Goal: Task Accomplishment & Management: Use online tool/utility

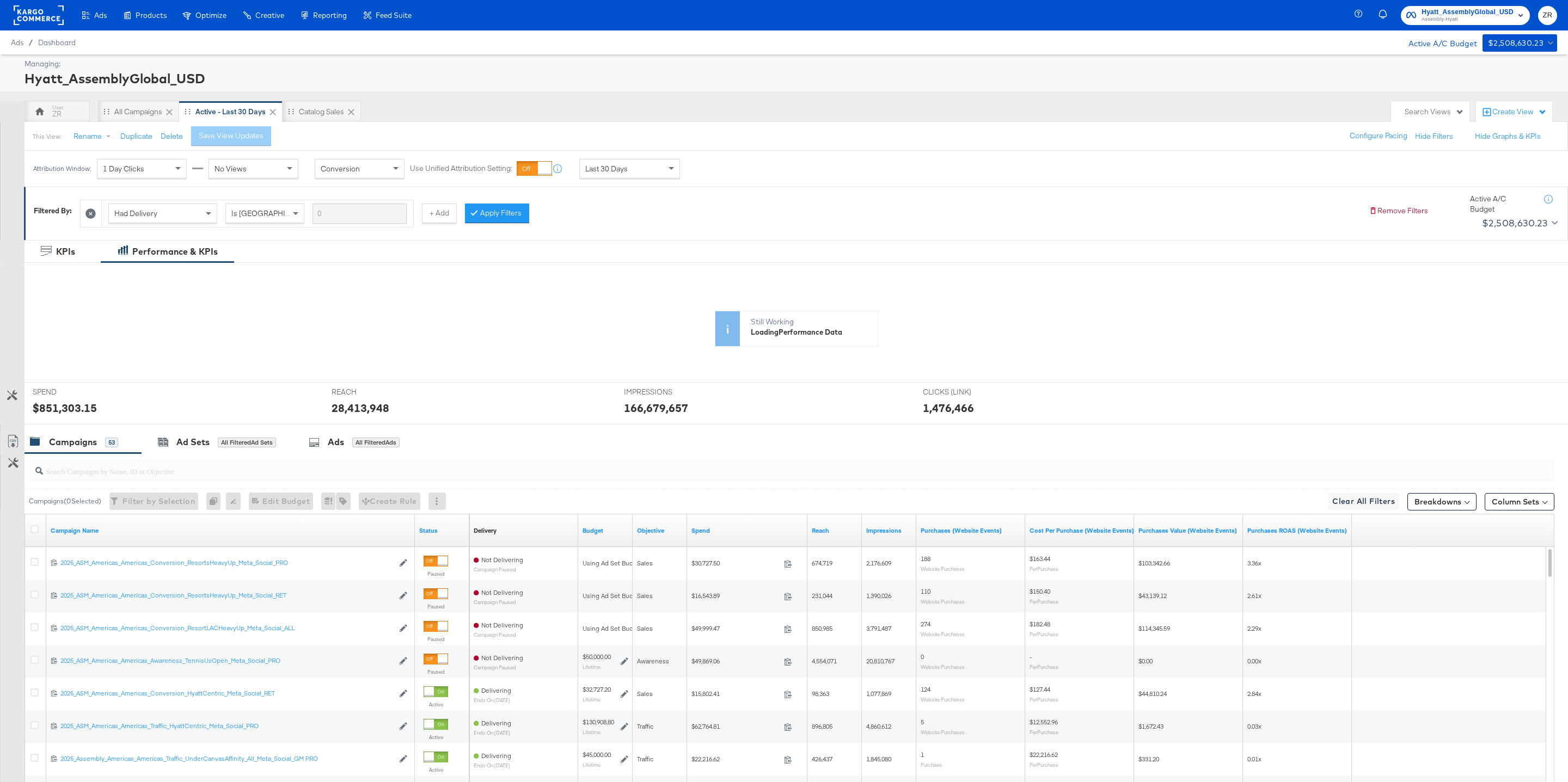
click at [1458, 7] on span "Hyatt_AssemblyGlobal_USD" at bounding box center [1467, 12] width 92 height 11
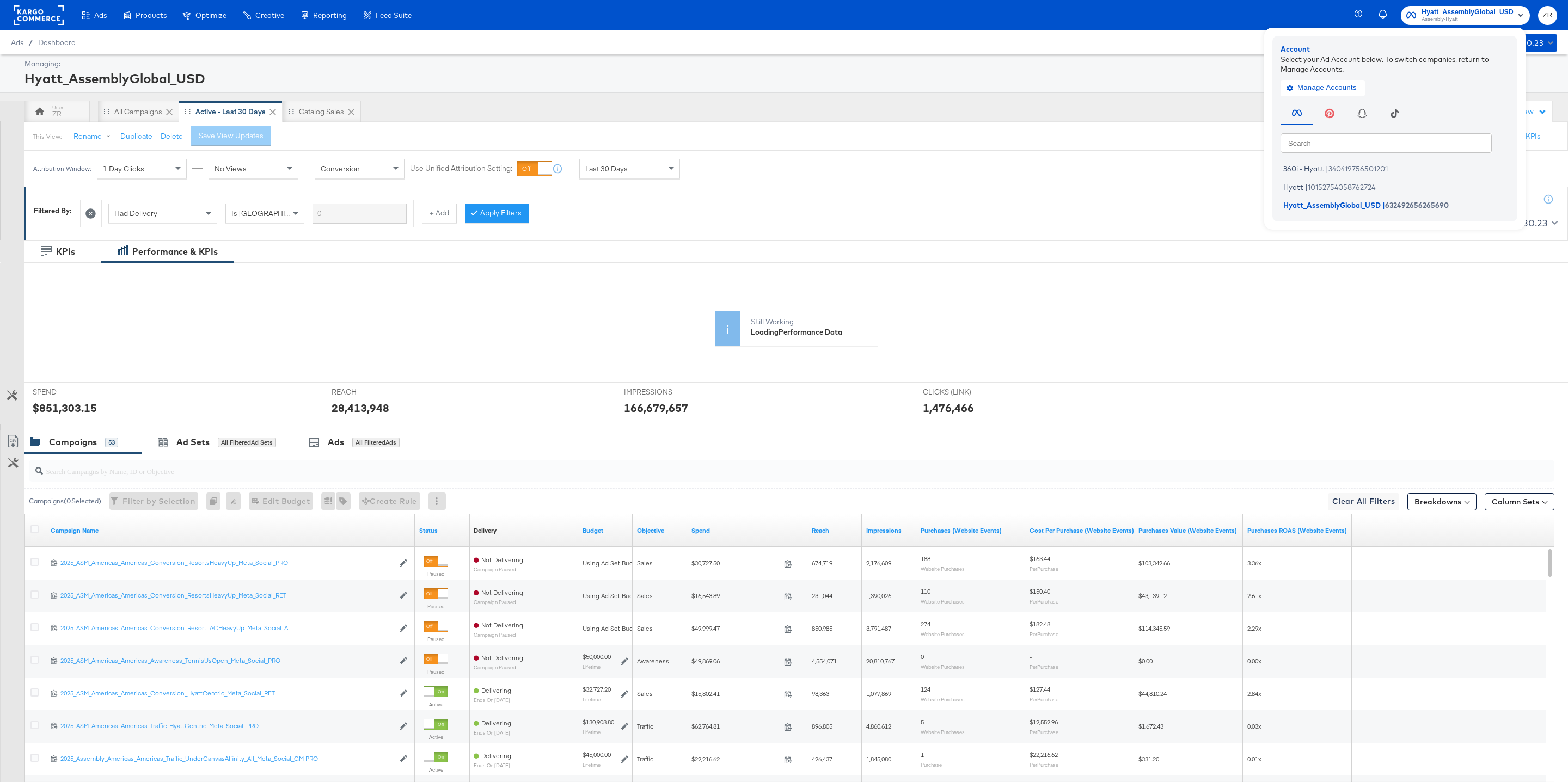
click at [932, 64] on div "Managing:" at bounding box center [789, 64] width 1530 height 10
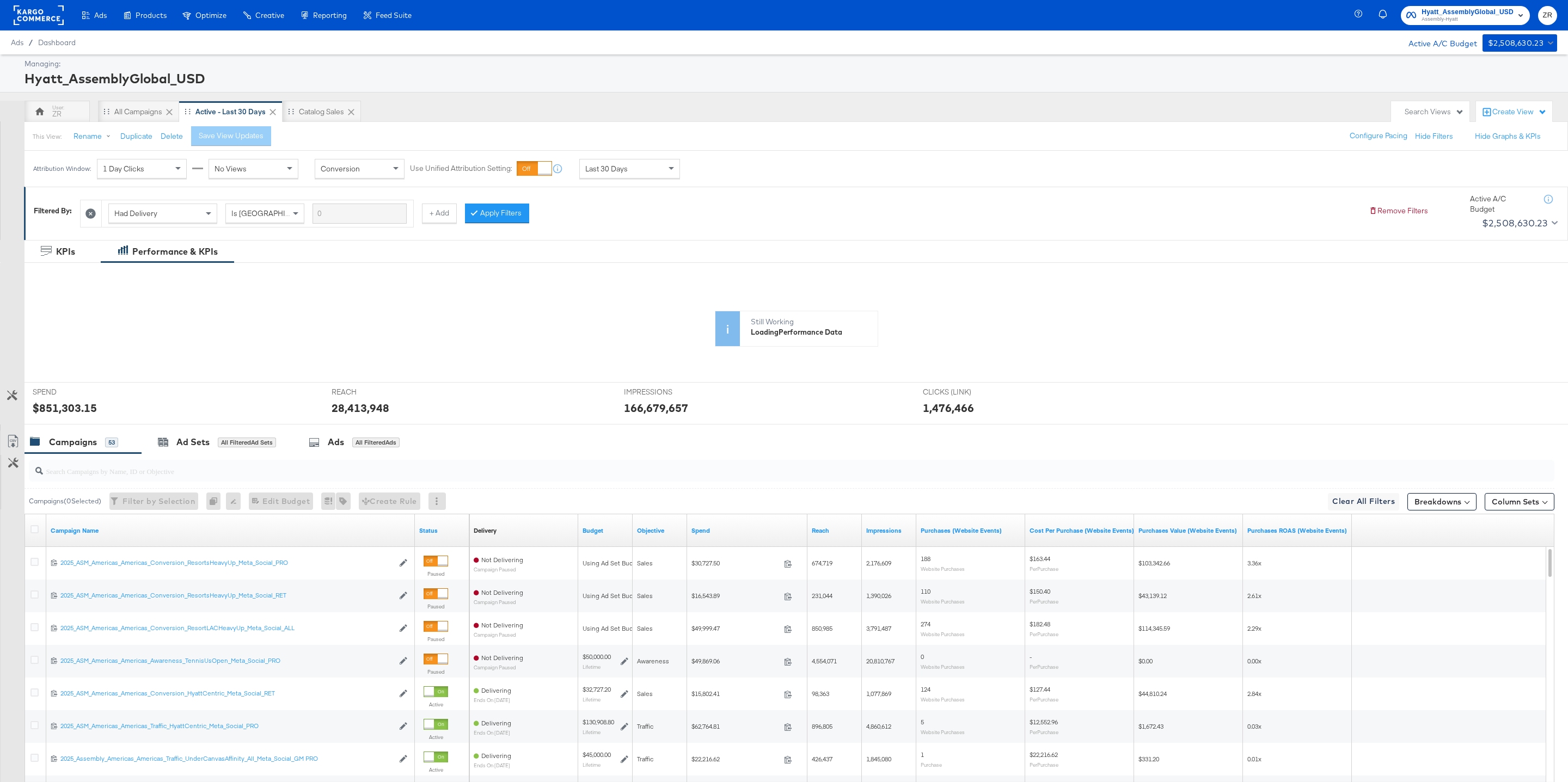
click at [38, 25] on div at bounding box center [39, 15] width 50 height 31
click at [38, 21] on rect at bounding box center [39, 15] width 50 height 20
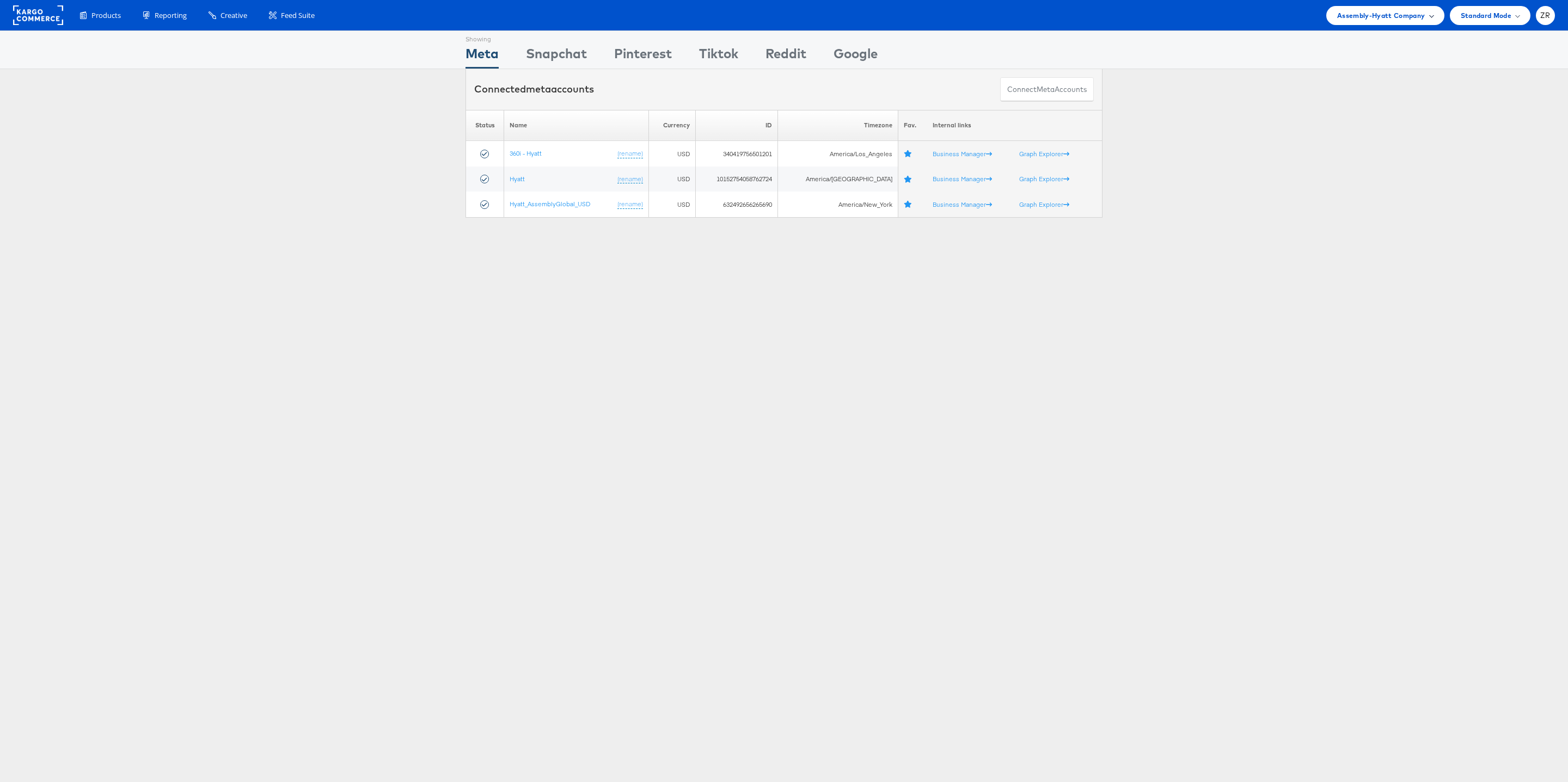
click at [1419, 18] on span "Assembly-Hyatt Company" at bounding box center [1381, 15] width 88 height 11
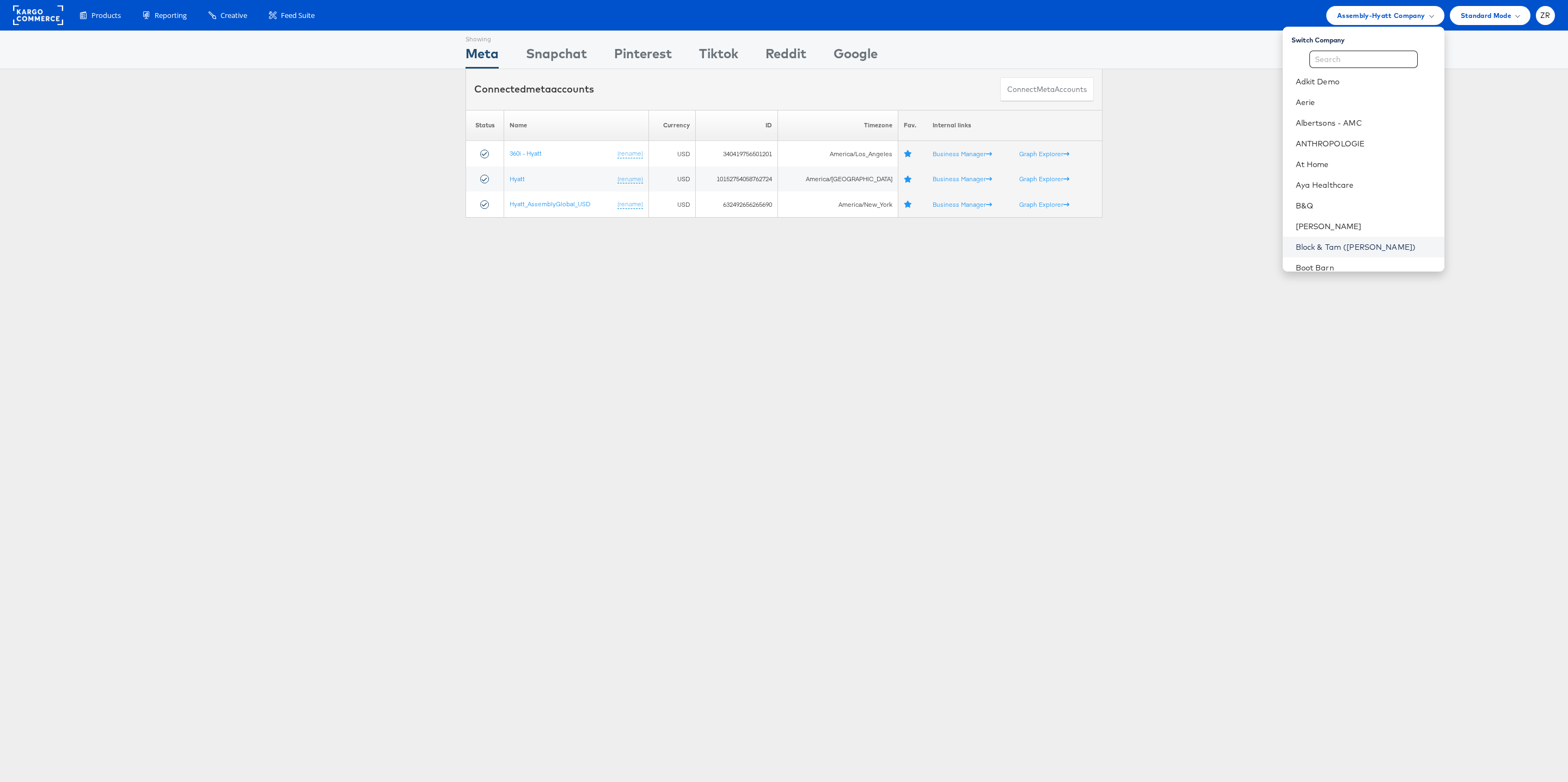
click at [1374, 245] on link "Block & Tam ([PERSON_NAME])" at bounding box center [1366, 248] width 140 height 11
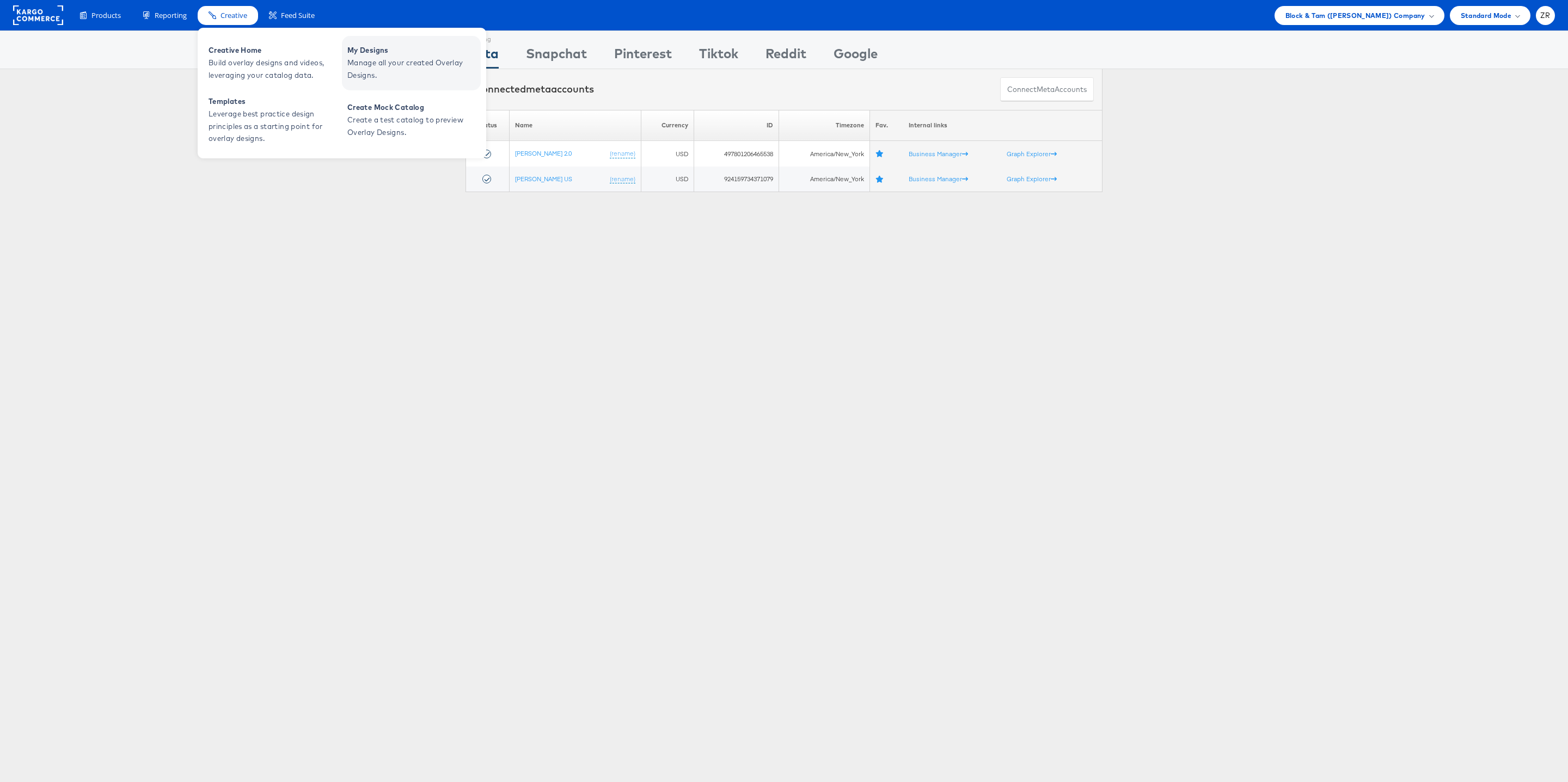
click at [377, 61] on span "Manage all your created Overlay Designs." at bounding box center [413, 69] width 131 height 25
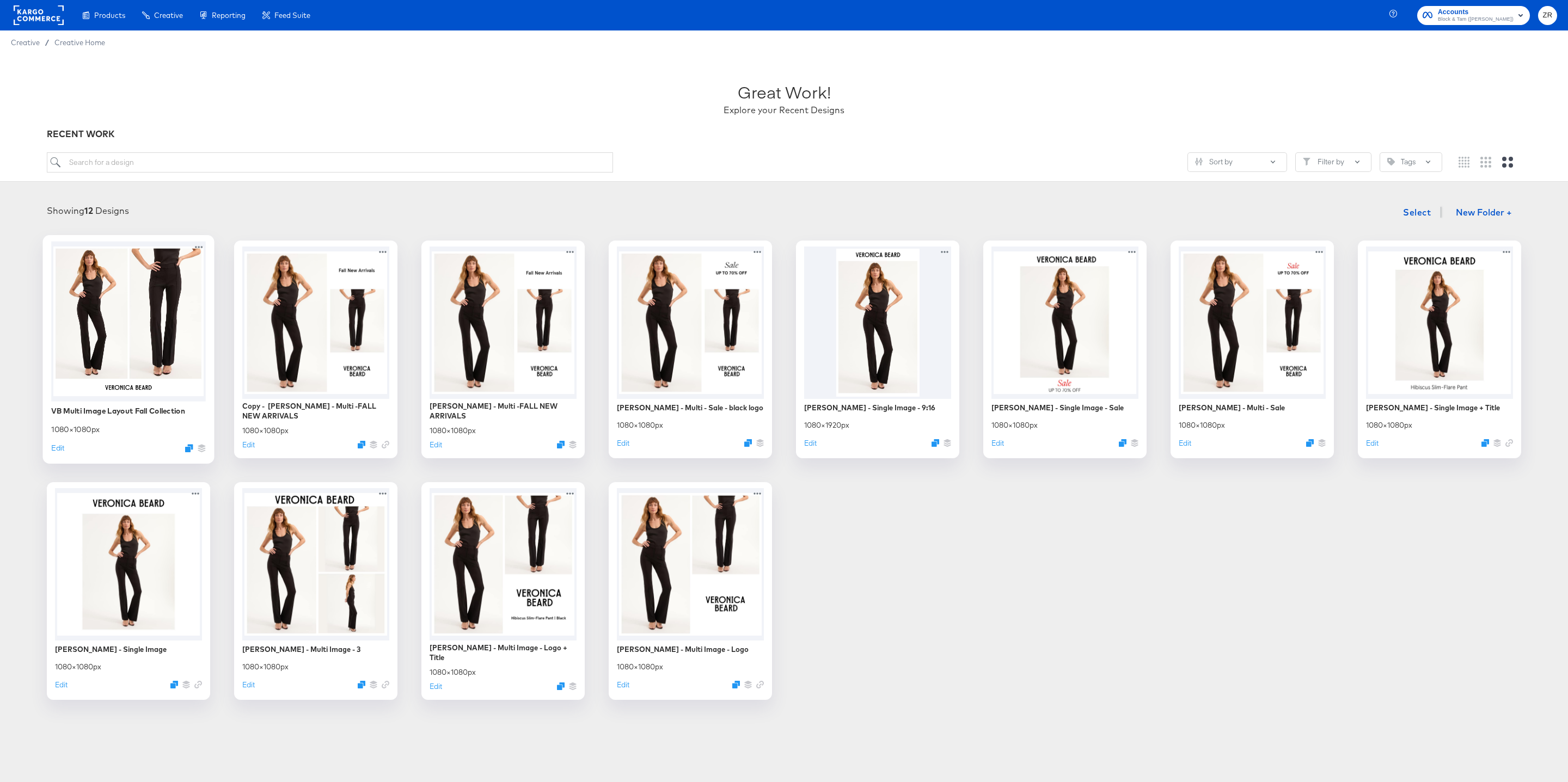
click at [152, 369] on div at bounding box center [128, 320] width 154 height 160
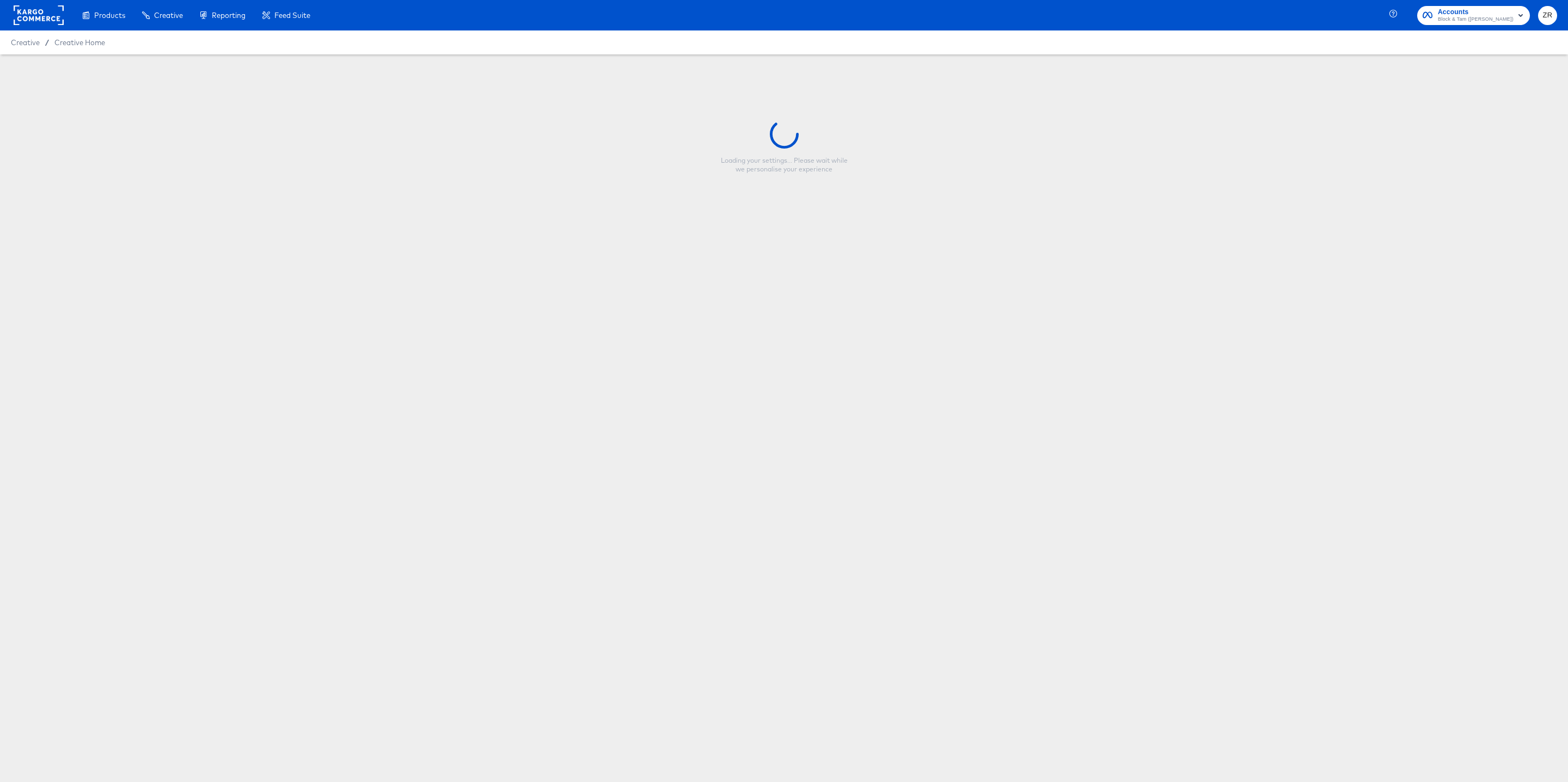
type input "VB Multi Image Layout Fall Collection"
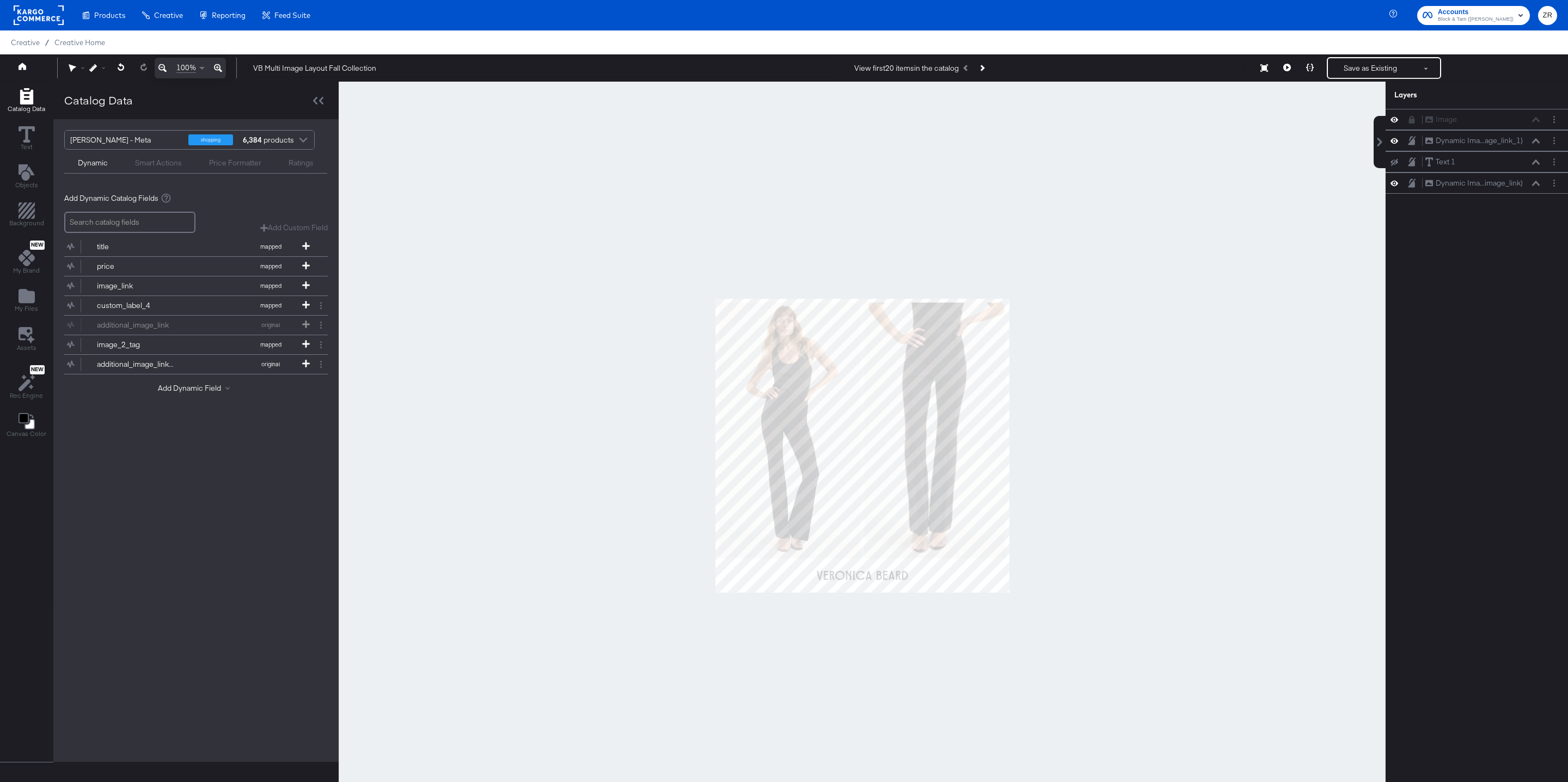
click at [469, 25] on div "Products Products Product Catalogs Enhance Your Product Catalog, Map Them to Pu…" at bounding box center [784, 15] width 1568 height 31
click at [42, 17] on rect at bounding box center [39, 15] width 50 height 20
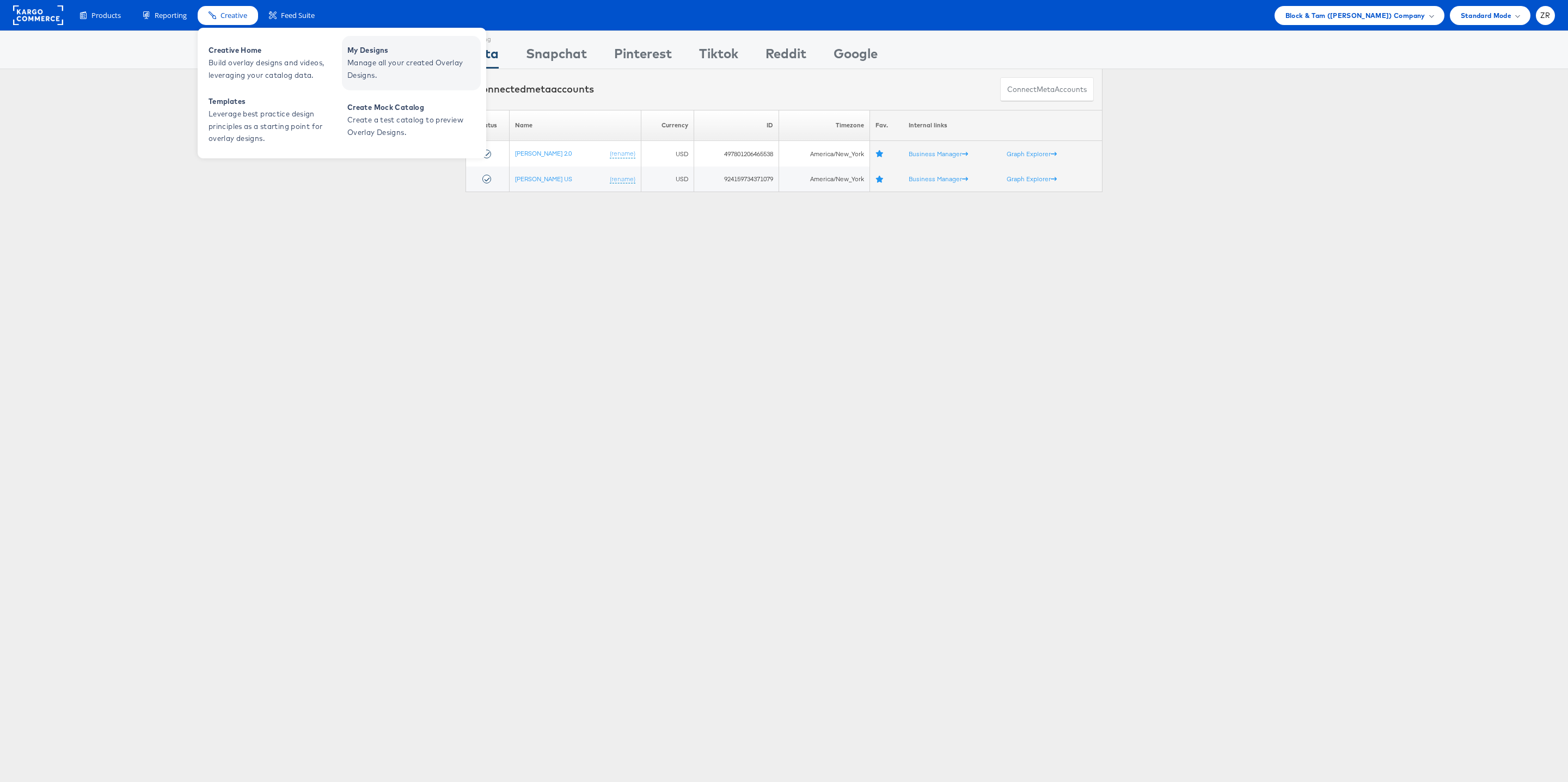
click at [403, 62] on span "Manage all your created Overlay Designs." at bounding box center [413, 69] width 131 height 25
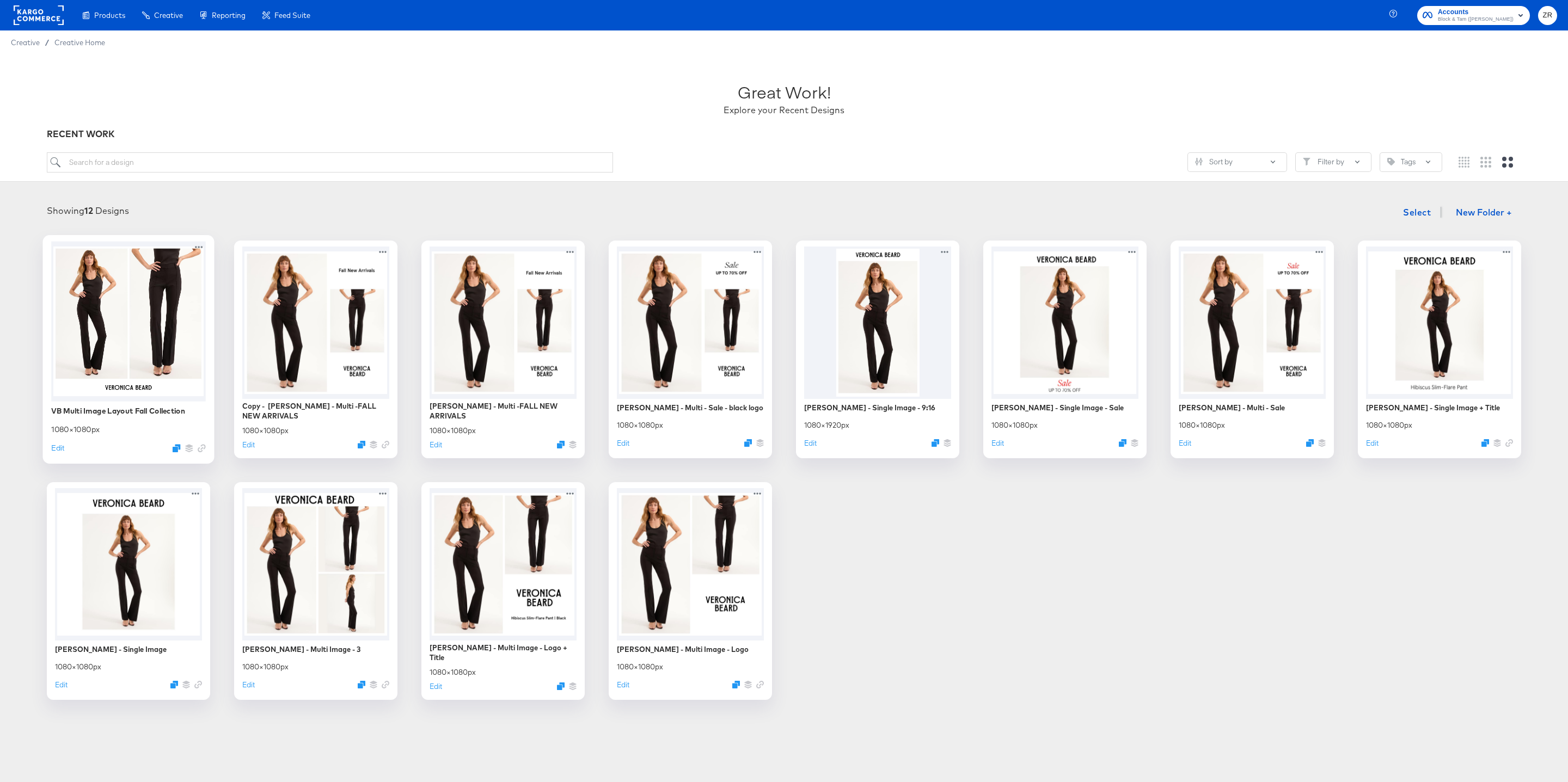
click at [126, 420] on div "VB Multi Image Layout Fall Collection 1080 × 1080 px Edit" at bounding box center [128, 429] width 154 height 56
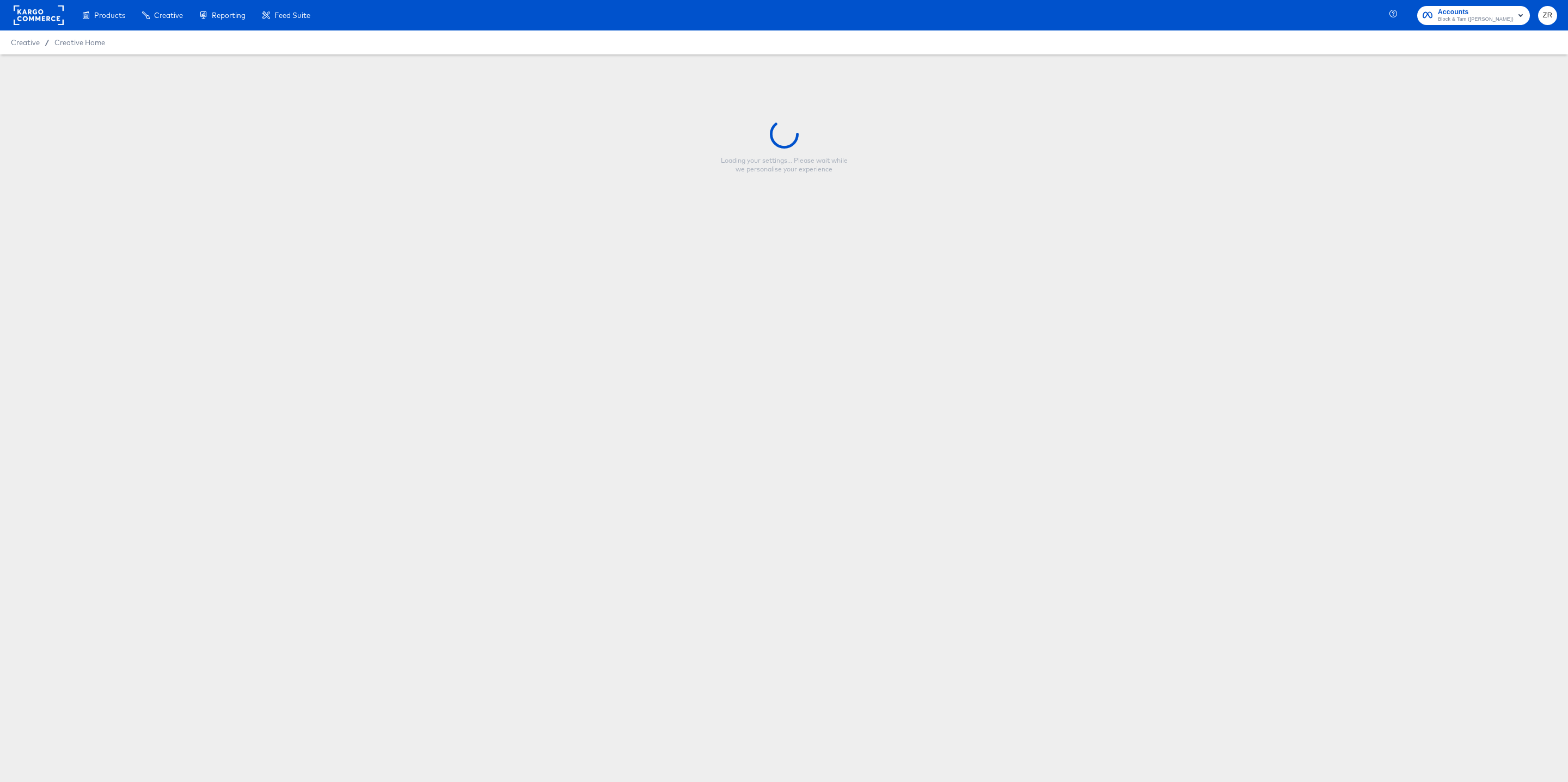
type input "VB Multi Image Layout Fall Collection"
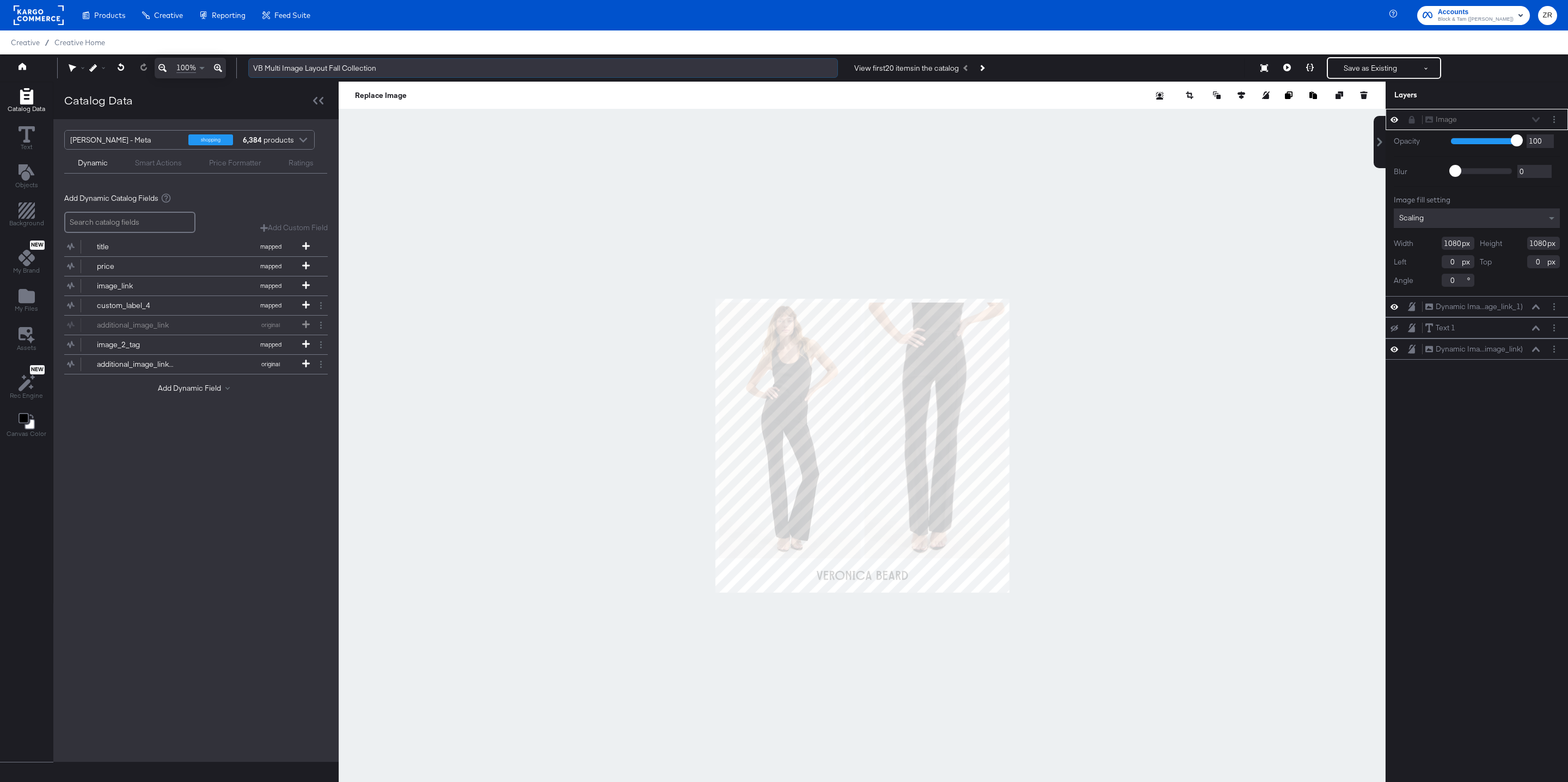
drag, startPoint x: 387, startPoint y: 68, endPoint x: 254, endPoint y: 71, distance: 133.0
click at [254, 71] on input "VB Multi Image Layout Fall Collection" at bounding box center [543, 68] width 590 height 21
click at [378, 66] on input "VB Multi Image Layout Fall Collection" at bounding box center [543, 68] width 590 height 21
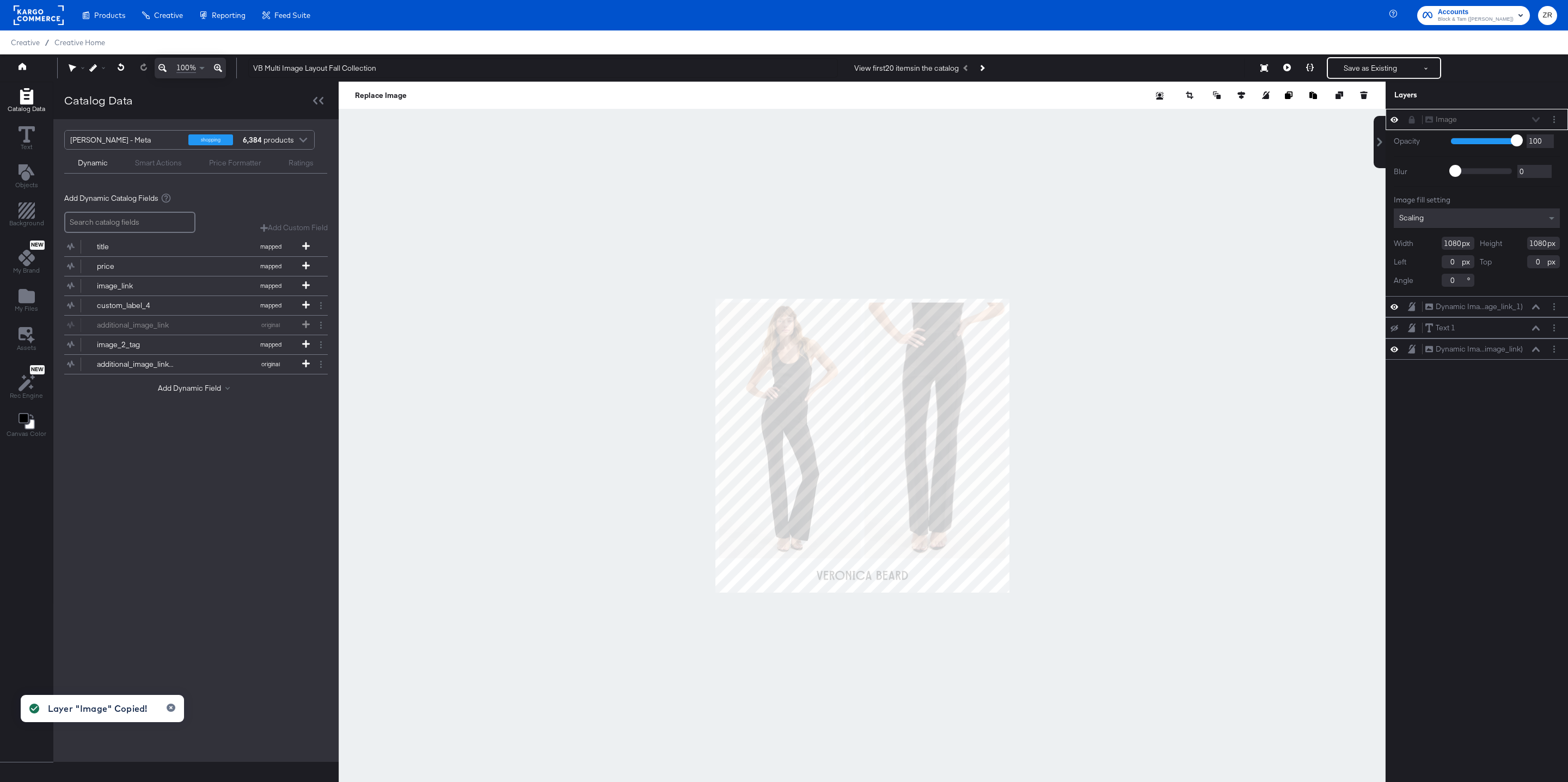
click at [1065, 144] on div at bounding box center [862, 445] width 1047 height 728
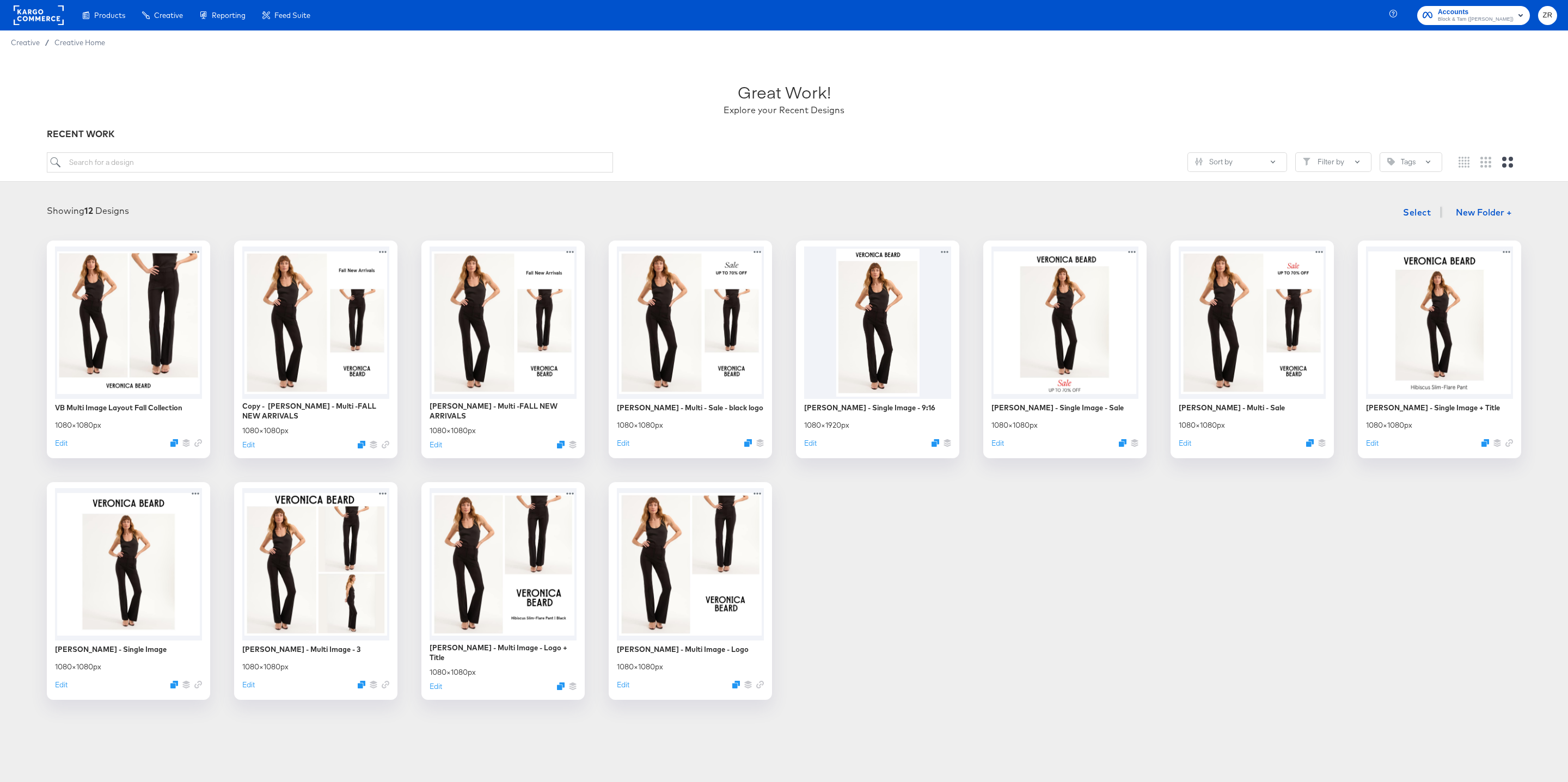
click at [44, 21] on rect at bounding box center [39, 15] width 50 height 20
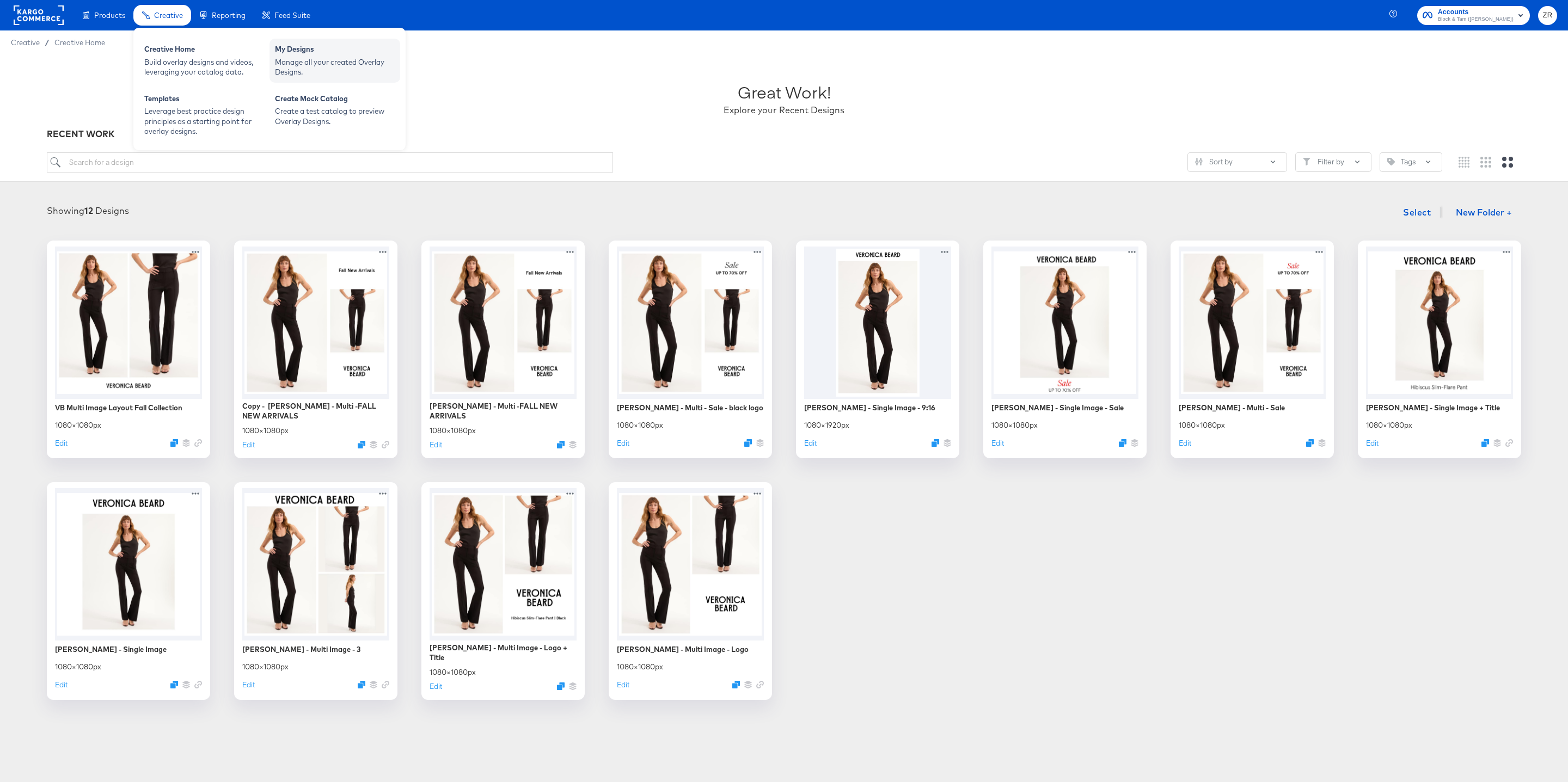
click at [306, 53] on div "My Designs" at bounding box center [335, 50] width 120 height 13
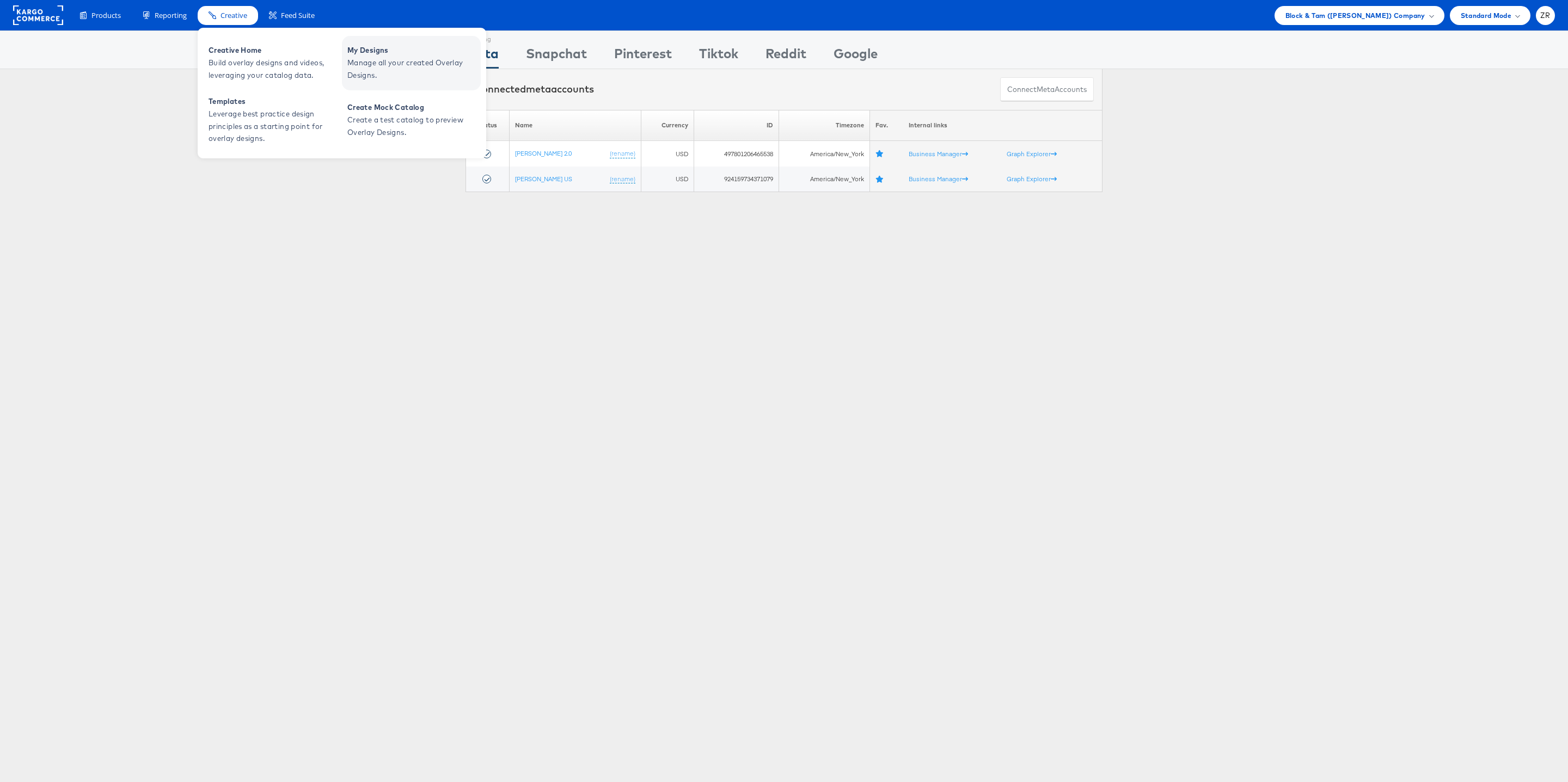
click at [370, 49] on span "My Designs" at bounding box center [413, 50] width 131 height 12
